Goal: Contribute content: Contribute content

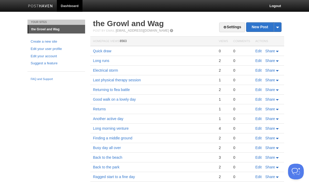
click at [255, 24] on link "New Post" at bounding box center [263, 27] width 35 height 9
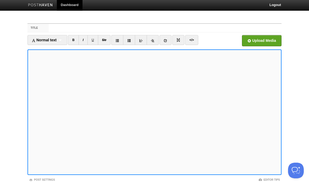
scroll to position [1, 0]
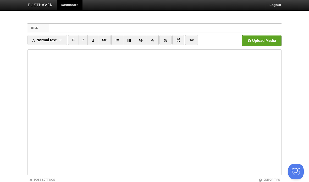
click at [300, 123] on body "Dashboard Logout Your Sites the Growl and Wag Create a new site Edit your user …" at bounding box center [154, 109] width 309 height 221
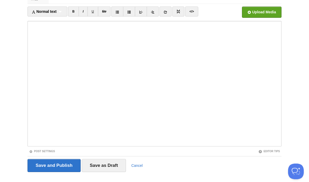
scroll to position [39, 0]
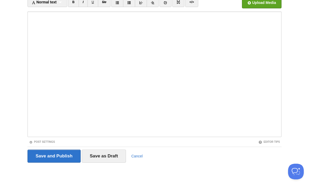
click at [68, 157] on input "Save and Publish" at bounding box center [53, 156] width 53 height 13
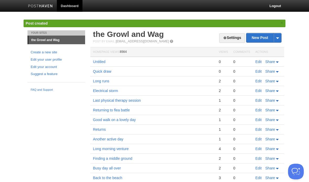
click at [259, 63] on link "Edit" at bounding box center [258, 62] width 6 height 4
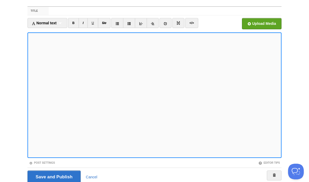
scroll to position [18, 0]
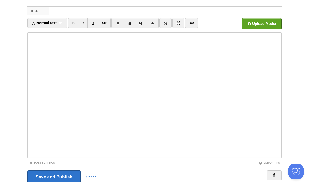
click at [63, 173] on input "Save and Publish" at bounding box center [53, 177] width 53 height 13
